Goal: Information Seeking & Learning: Learn about a topic

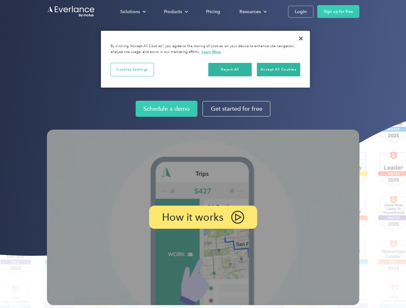
click at [203, 154] on img at bounding box center [203, 218] width 312 height 176
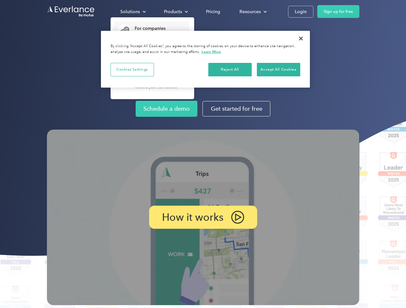
click at [133, 12] on div "Solutions" at bounding box center [130, 12] width 20 height 8
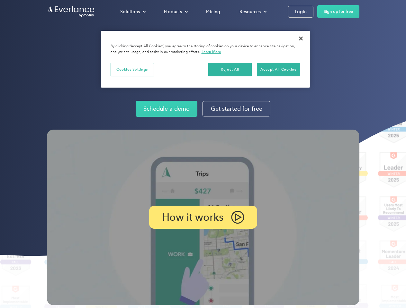
click at [175, 12] on div "Products" at bounding box center [173, 12] width 18 height 8
click at [252, 12] on div "Resources" at bounding box center [249, 12] width 21 height 8
click at [203, 217] on p "How it works" at bounding box center [192, 218] width 61 height 8
click at [132, 69] on button "Cookies Settings" at bounding box center [131, 69] width 43 height 13
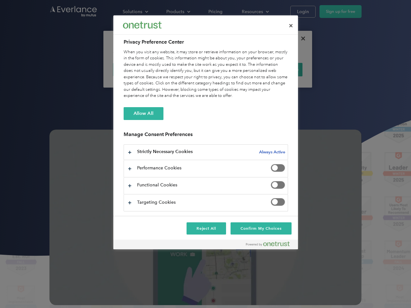
click at [230, 69] on div "When you visit any website, it may store or retrieve information on your browse…" at bounding box center [206, 74] width 164 height 50
click at [278, 69] on div "When you visit any website, it may store or retrieve information on your browse…" at bounding box center [206, 74] width 164 height 50
click at [301, 39] on div at bounding box center [205, 154] width 411 height 308
